Goal: Find specific page/section: Find specific page/section

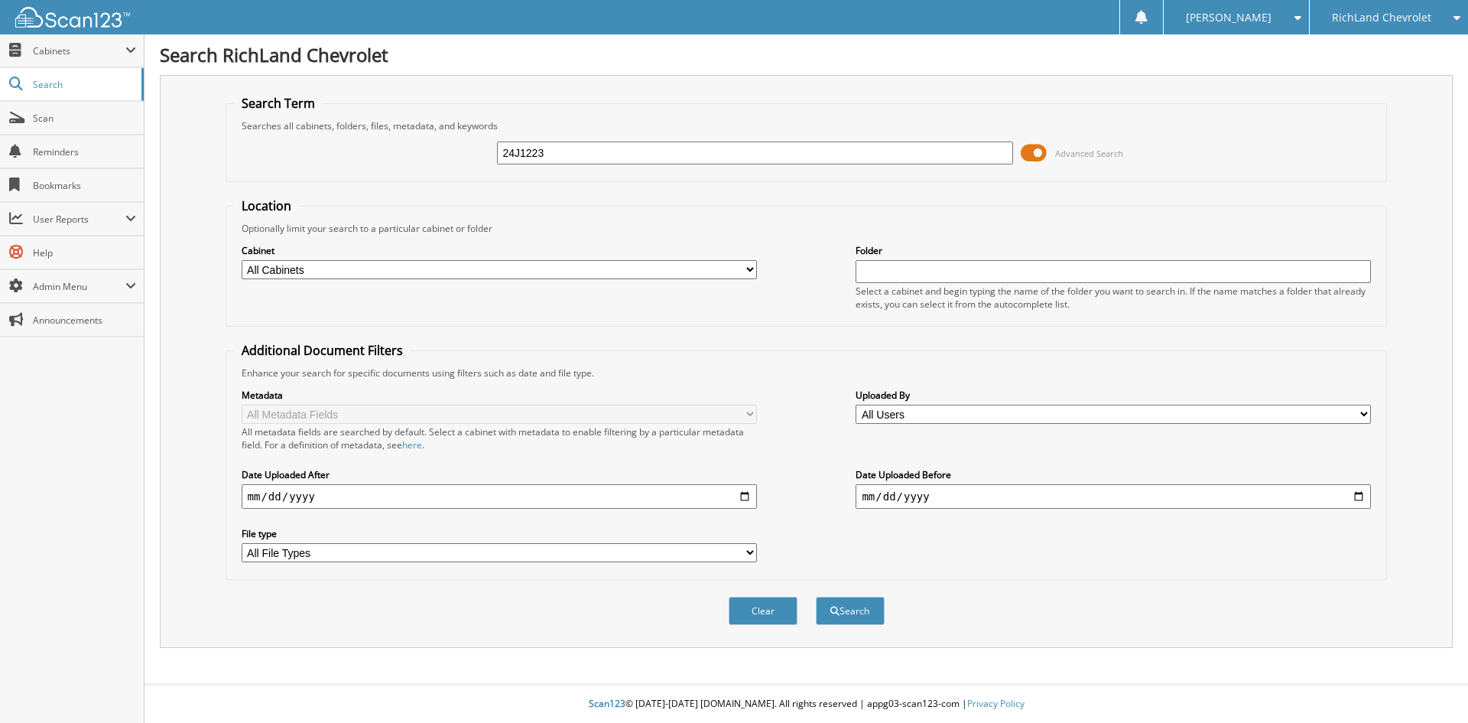
type input "24J1223"
click at [816, 596] on button "Search" at bounding box center [850, 610] width 69 height 28
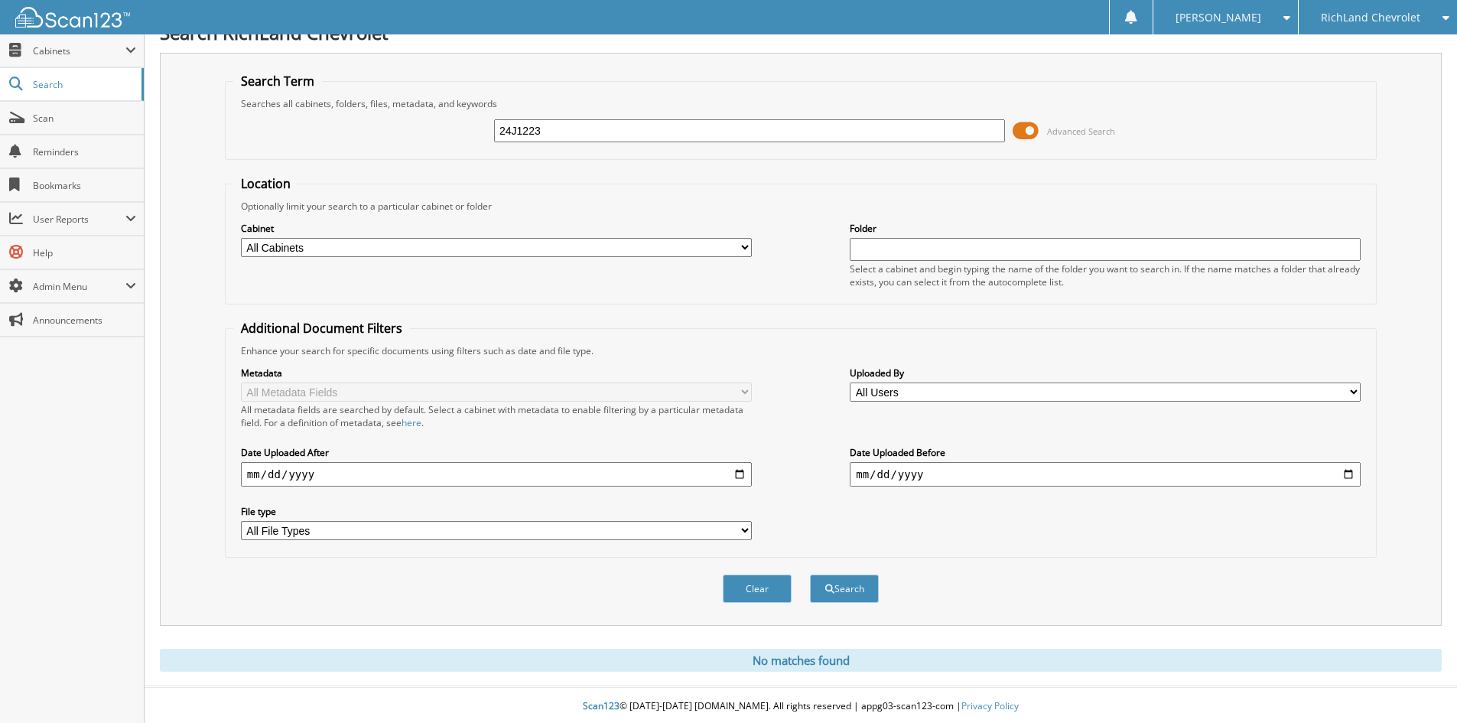
scroll to position [25, 0]
click at [1411, 8] on div "RichLand Chevrolet" at bounding box center [1377, 17] width 143 height 34
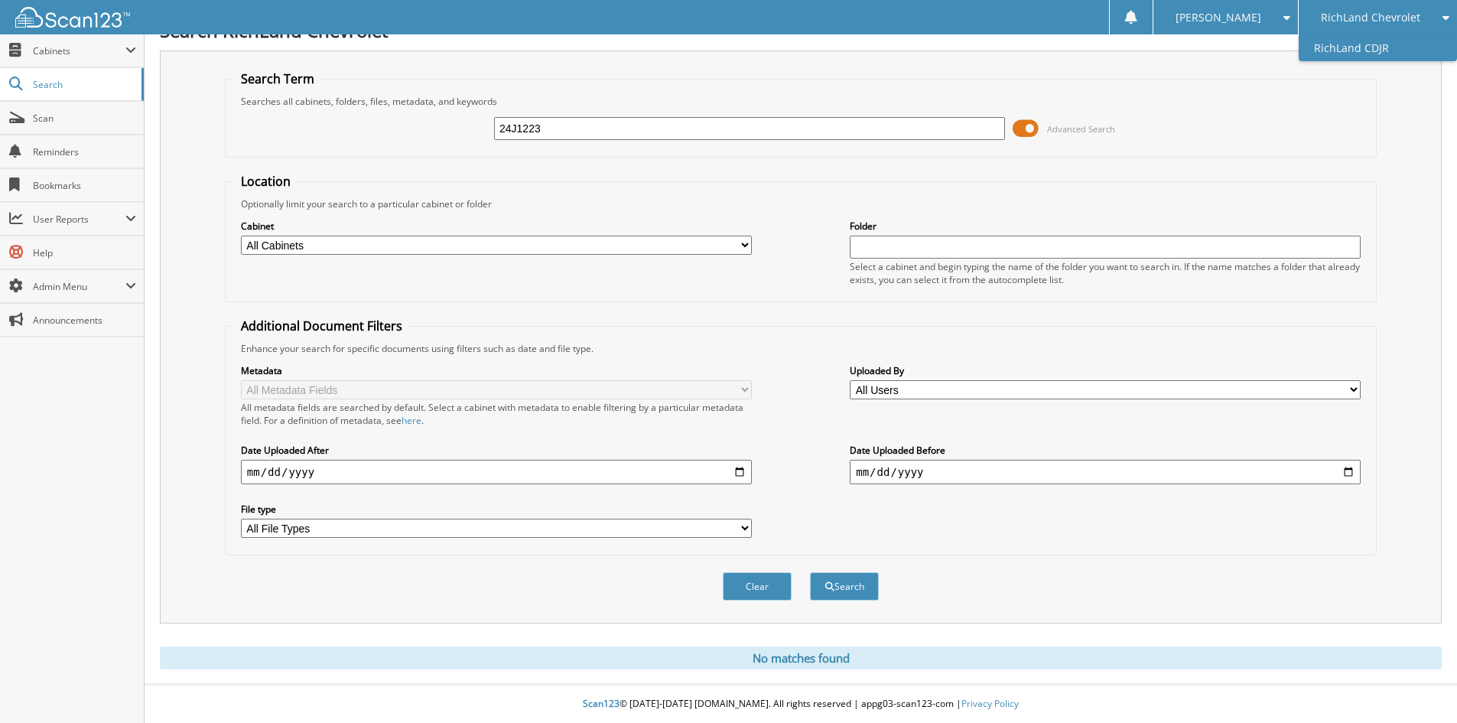
click at [1382, 46] on link "RichLand CDJR" at bounding box center [1377, 47] width 158 height 27
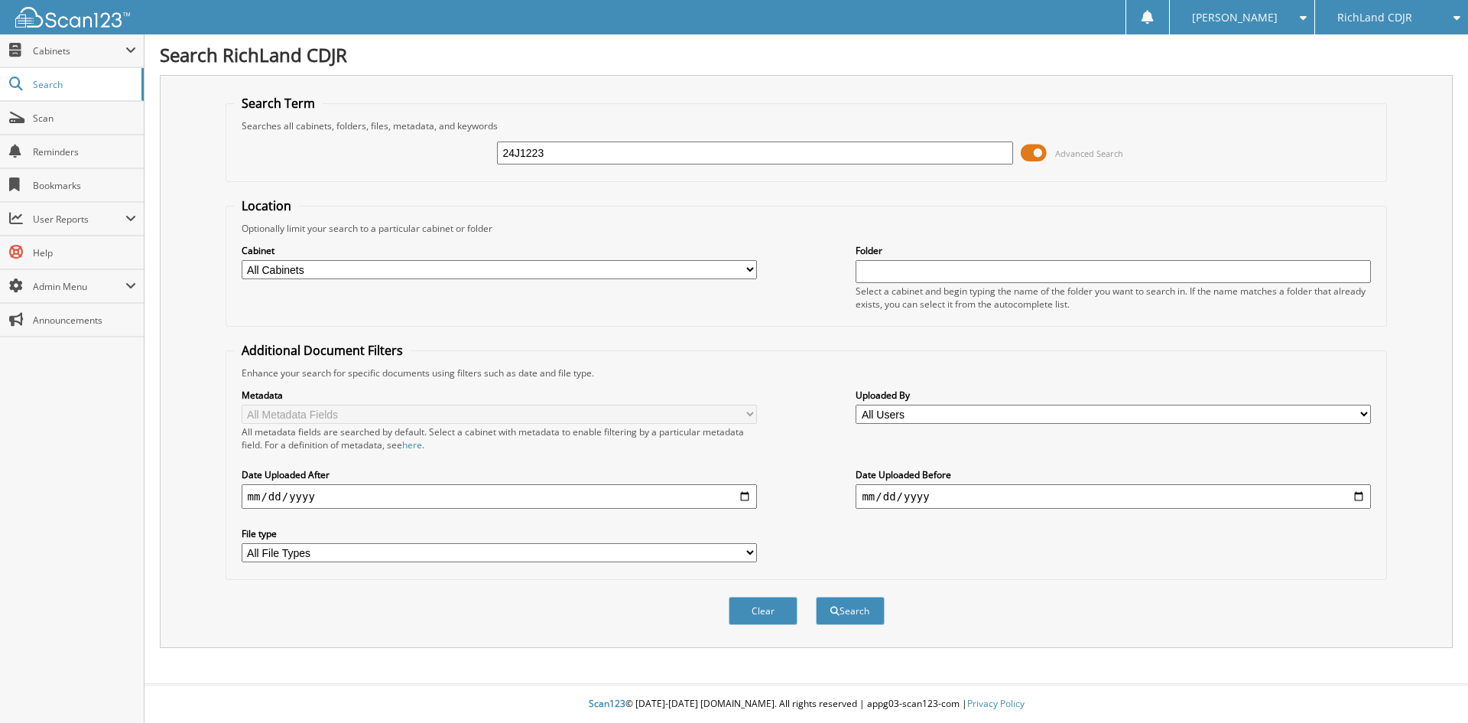
type input "24J1223"
click at [816, 596] on button "Search" at bounding box center [850, 610] width 69 height 28
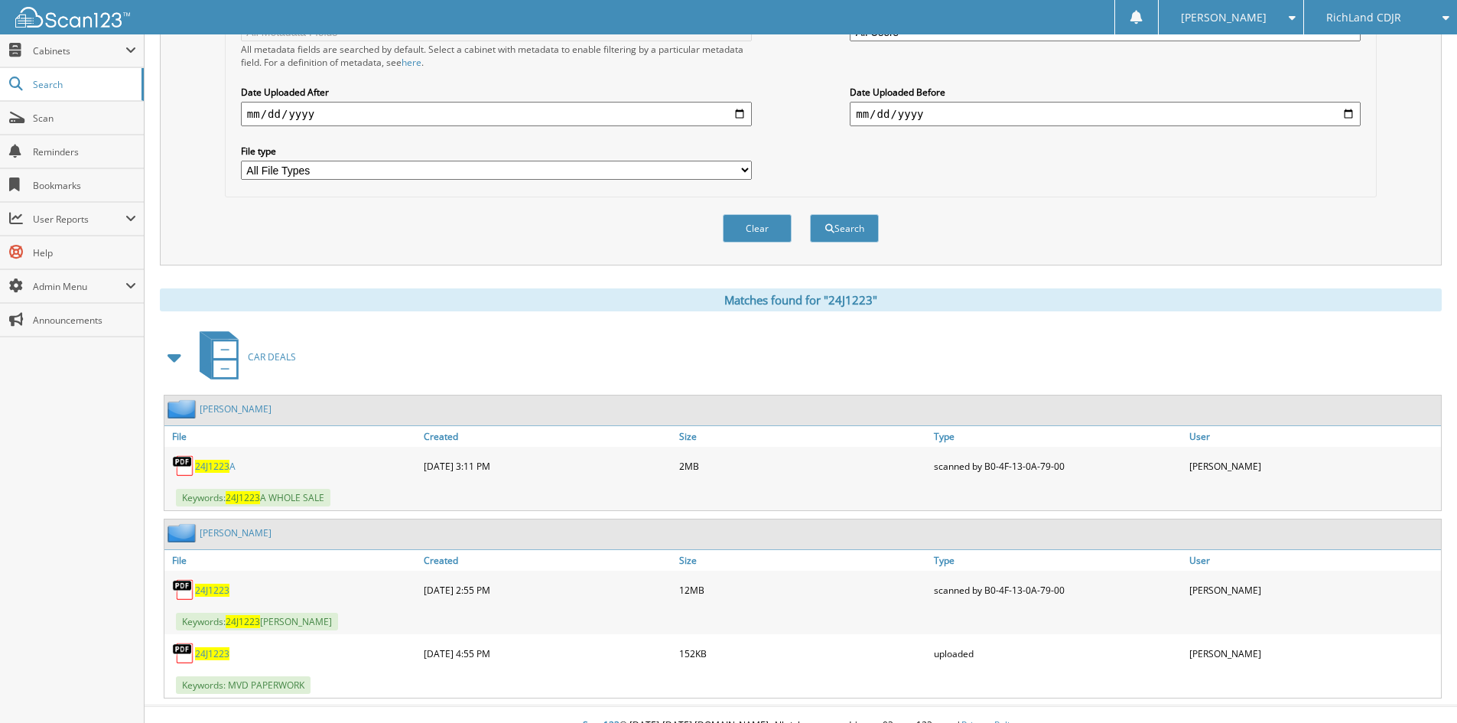
click at [197, 588] on span "24J1223" at bounding box center [212, 589] width 34 height 13
